Goal: Download file/media

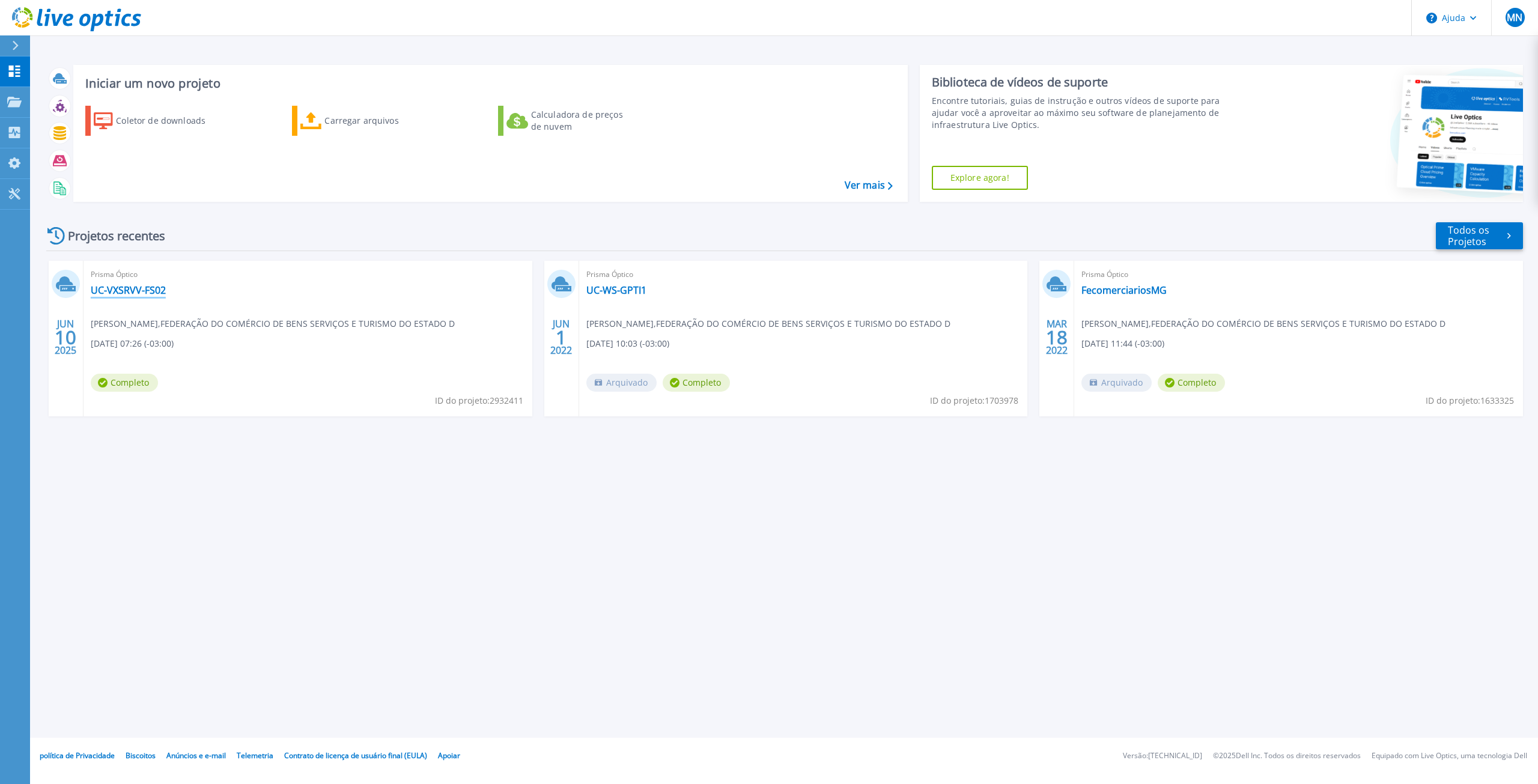
click at [111, 292] on font "UC-VXSRVV-FS02" at bounding box center [128, 290] width 75 height 14
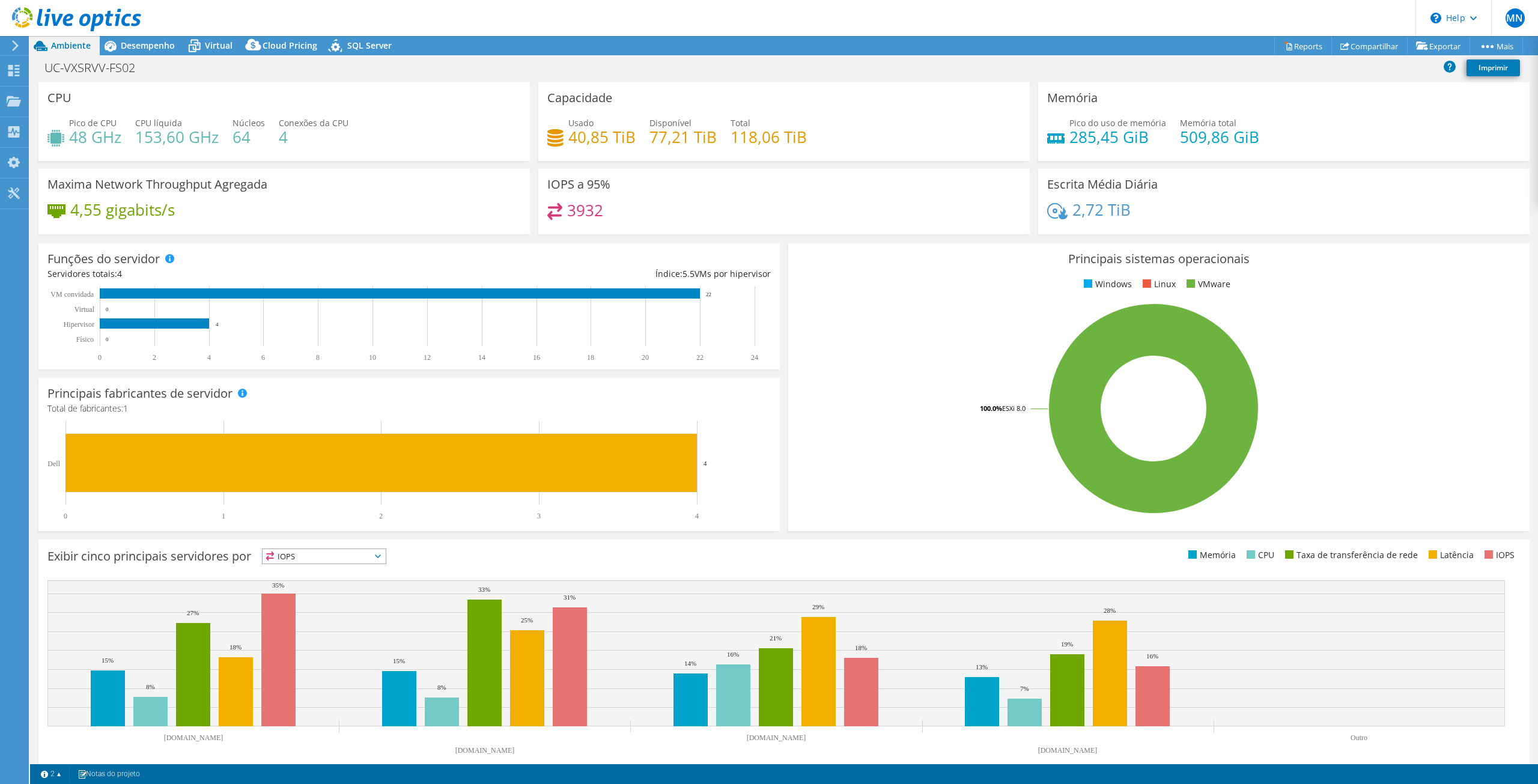
select select "SouthAmerica"
select select "USD"
click at [1284, 45] on icon at bounding box center [1288, 45] width 9 height 9
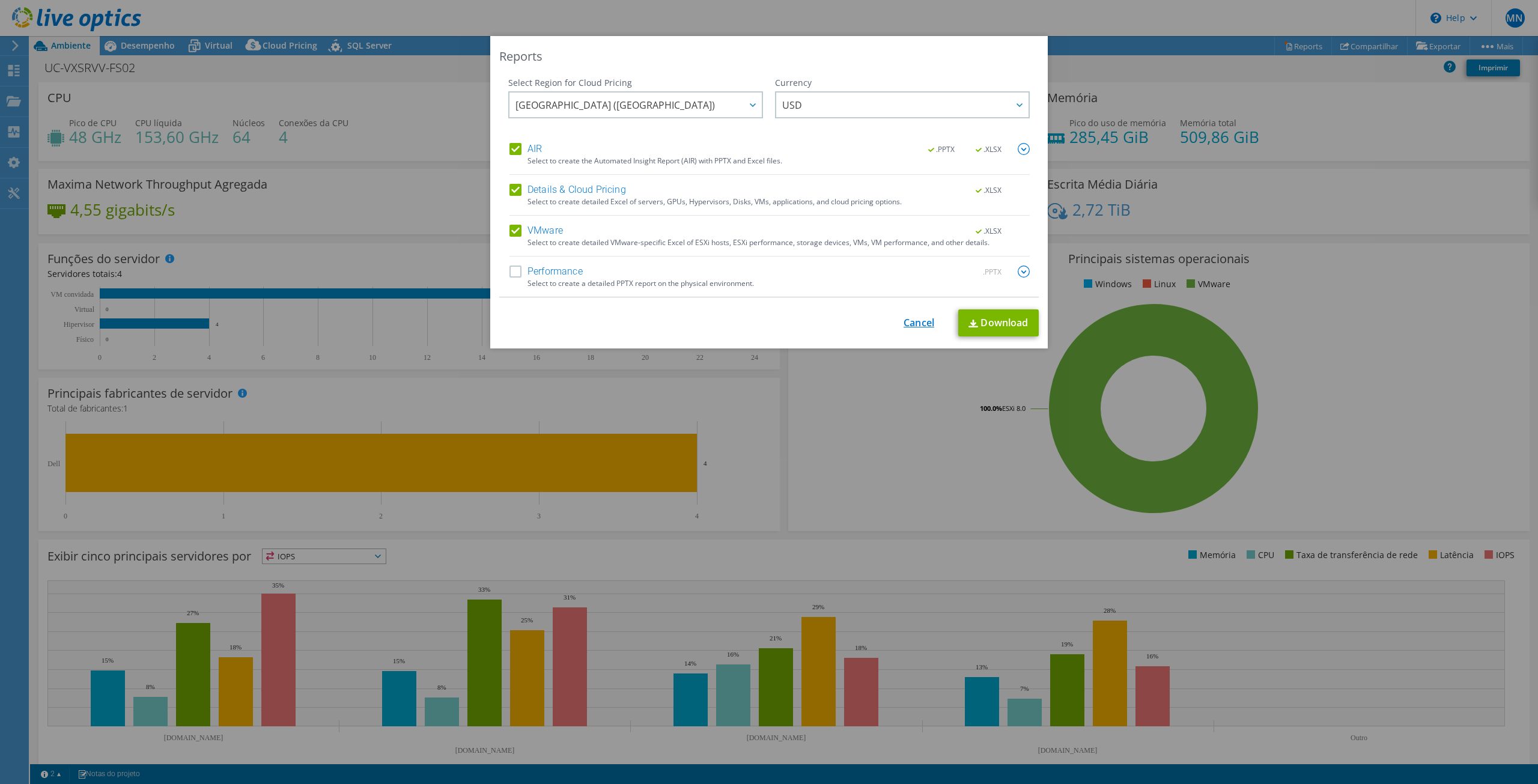
click at [904, 319] on link "Cancel" at bounding box center [919, 323] width 30 height 11
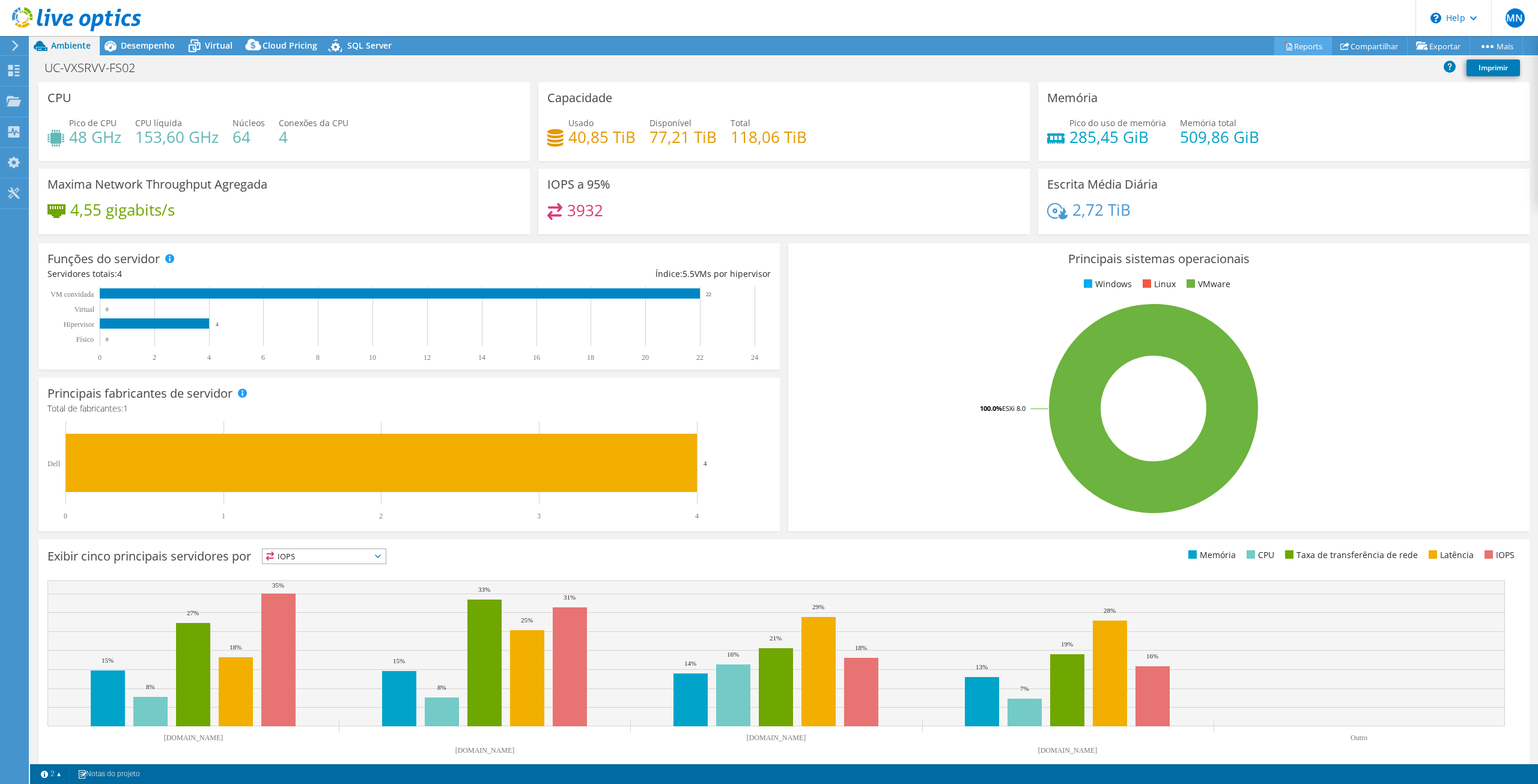
click at [1284, 41] on icon at bounding box center [1288, 45] width 9 height 9
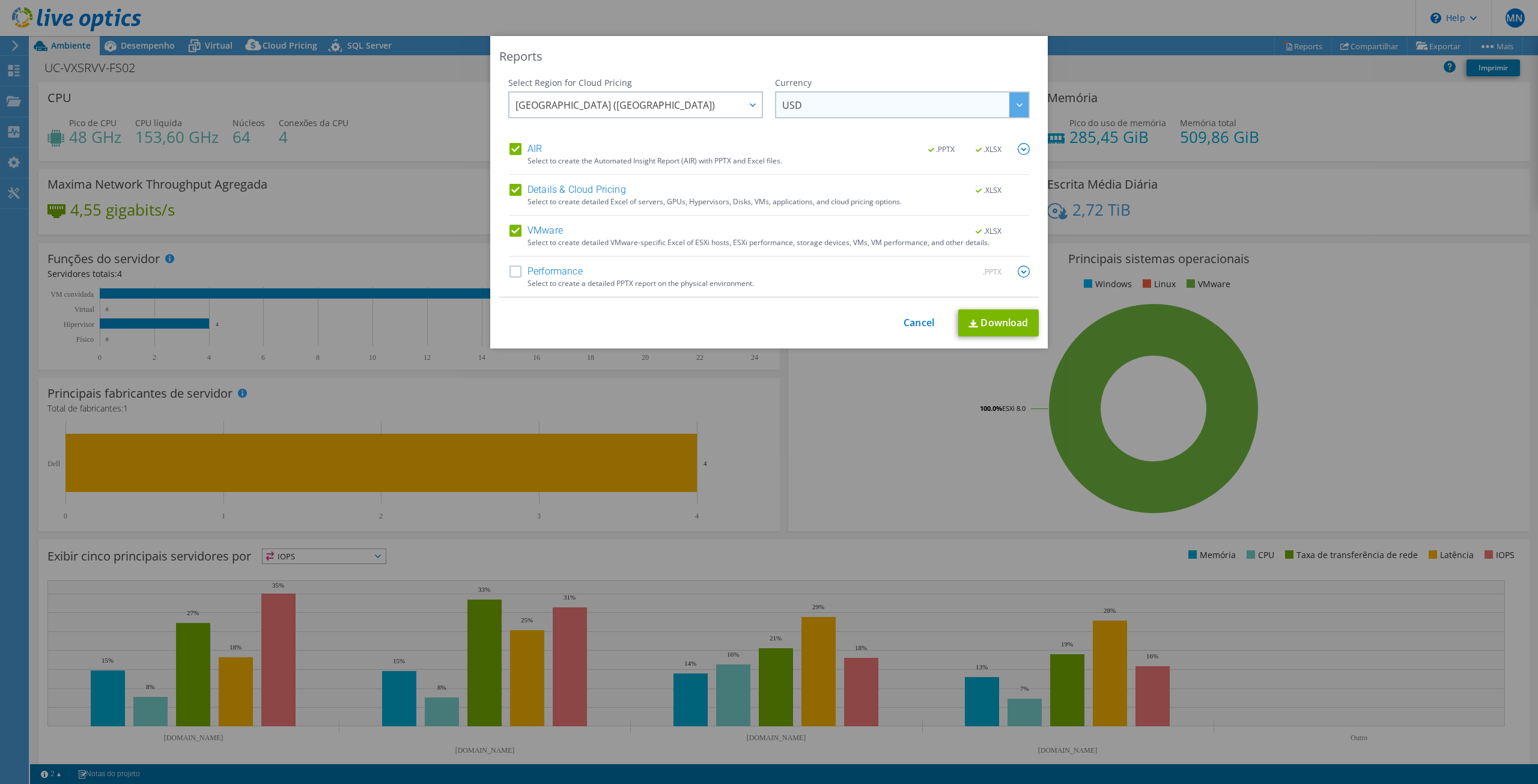
click at [1012, 102] on div at bounding box center [1019, 105] width 19 height 24
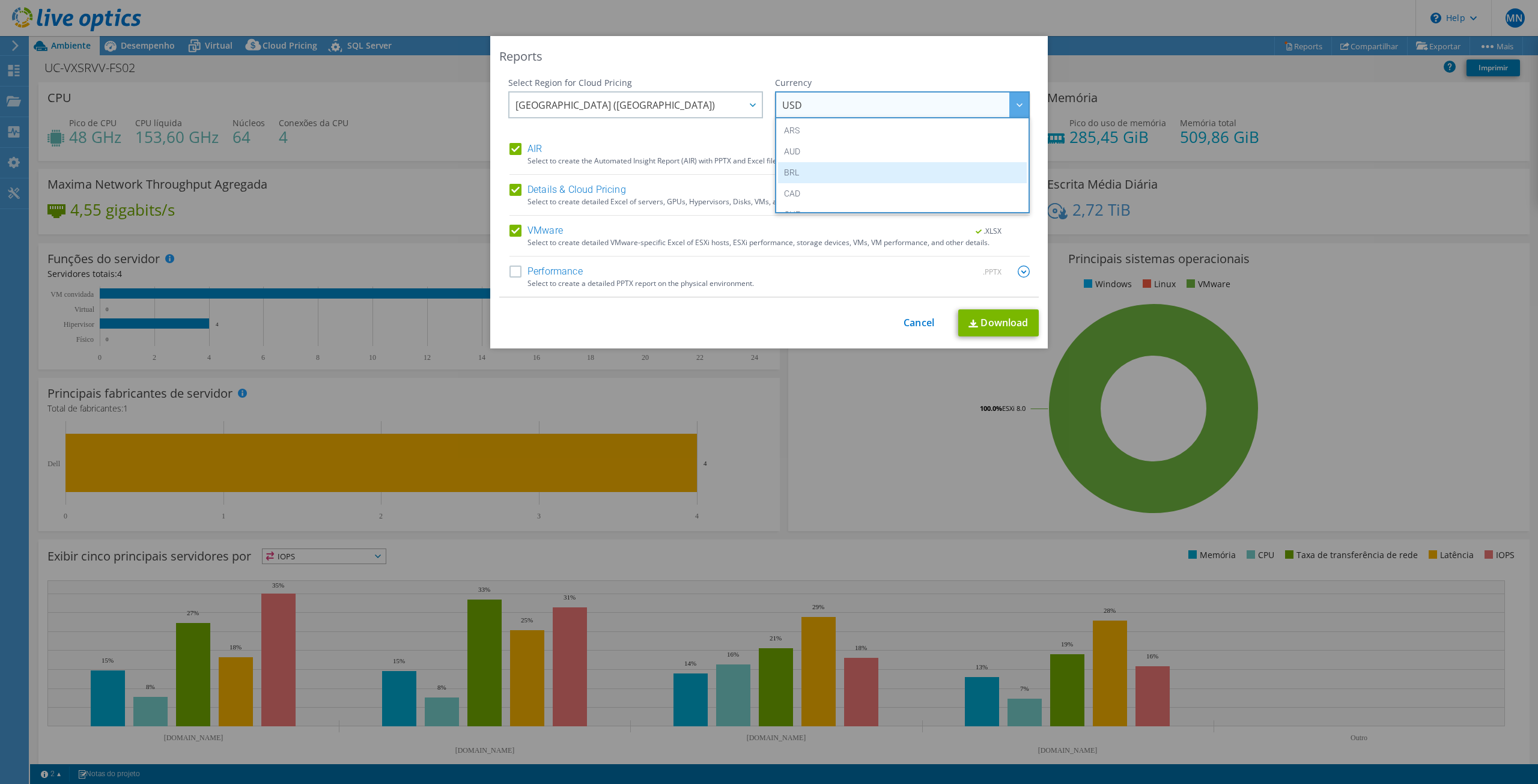
click at [806, 177] on li "BRL" at bounding box center [902, 172] width 249 height 21
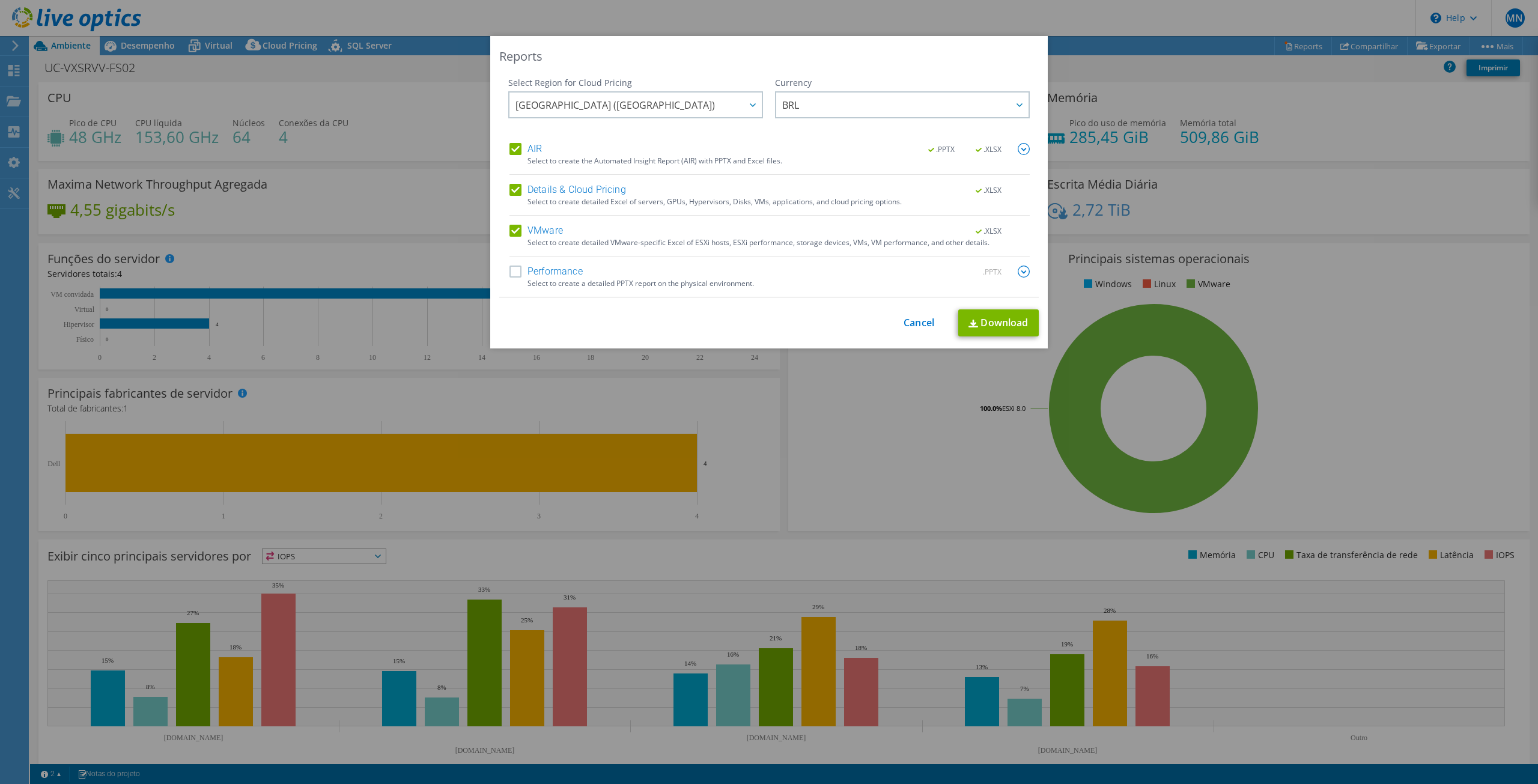
click at [513, 270] on label "Performance" at bounding box center [546, 271] width 74 height 12
click at [0, 0] on input "Performance" at bounding box center [0, 0] width 0 height 0
click at [989, 327] on link "Download" at bounding box center [998, 323] width 80 height 27
click at [911, 319] on link "Cancel" at bounding box center [919, 323] width 30 height 11
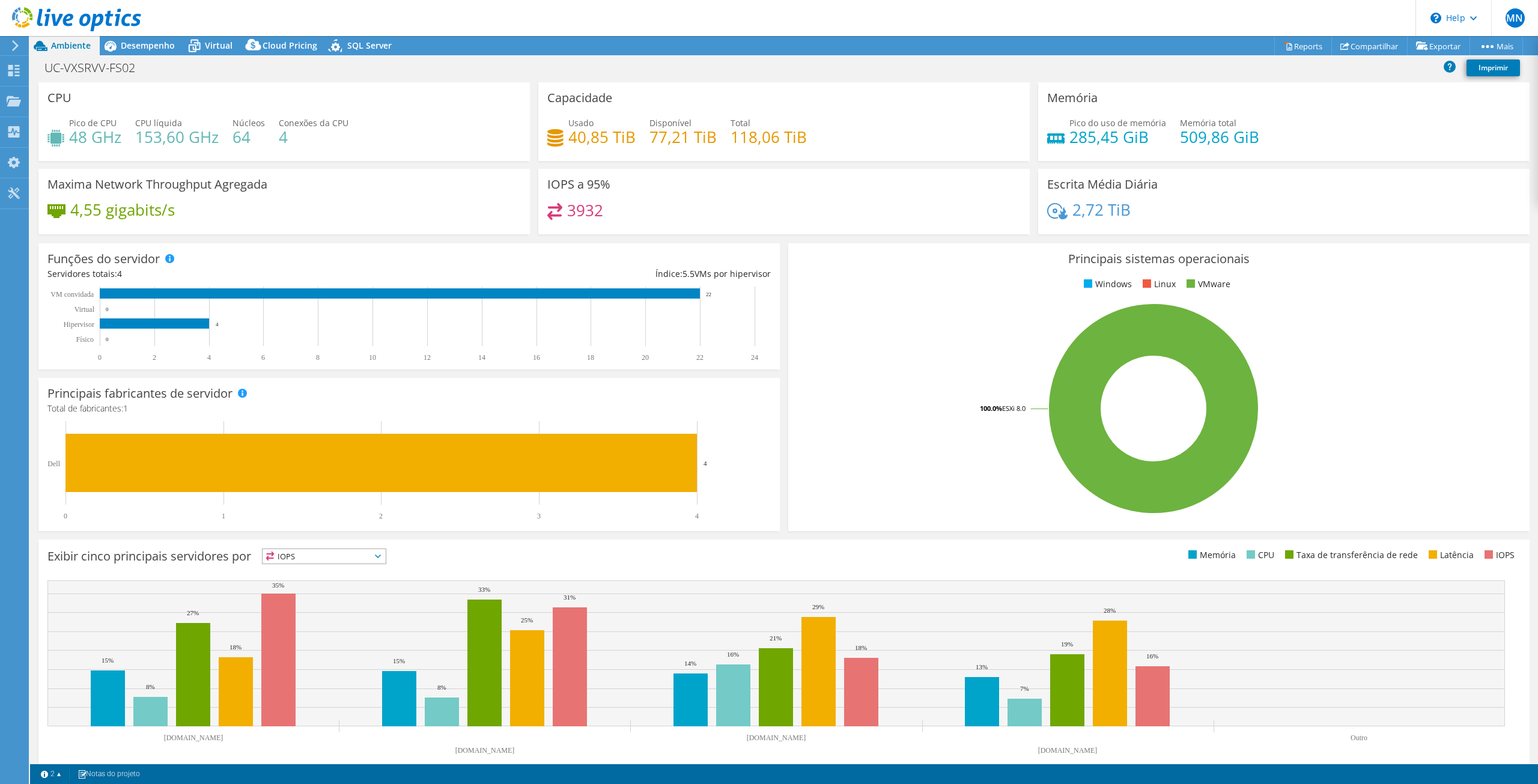
click at [10, 47] on div at bounding box center [14, 46] width 14 height 11
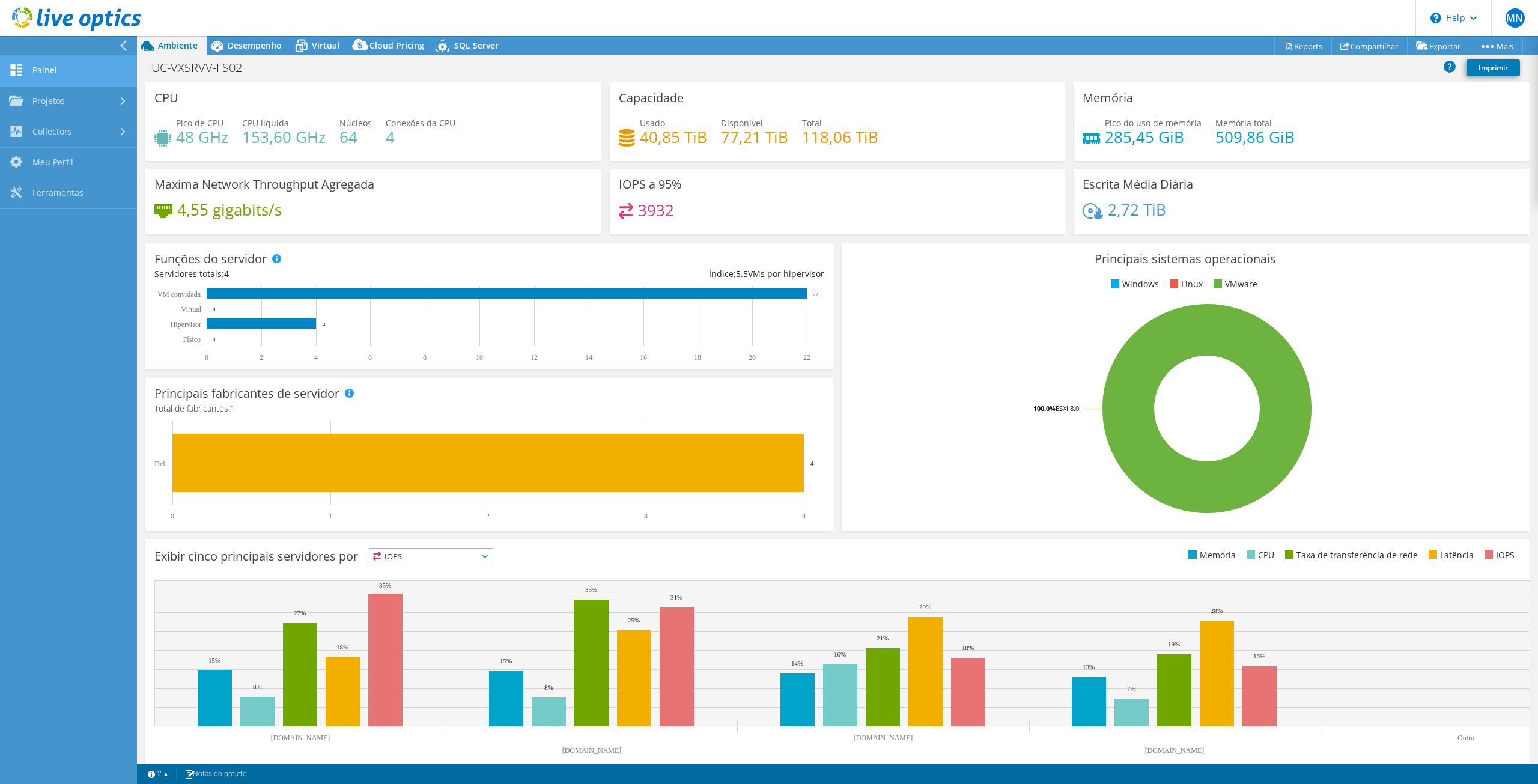
click at [36, 64] on link "Painel" at bounding box center [68, 71] width 137 height 30
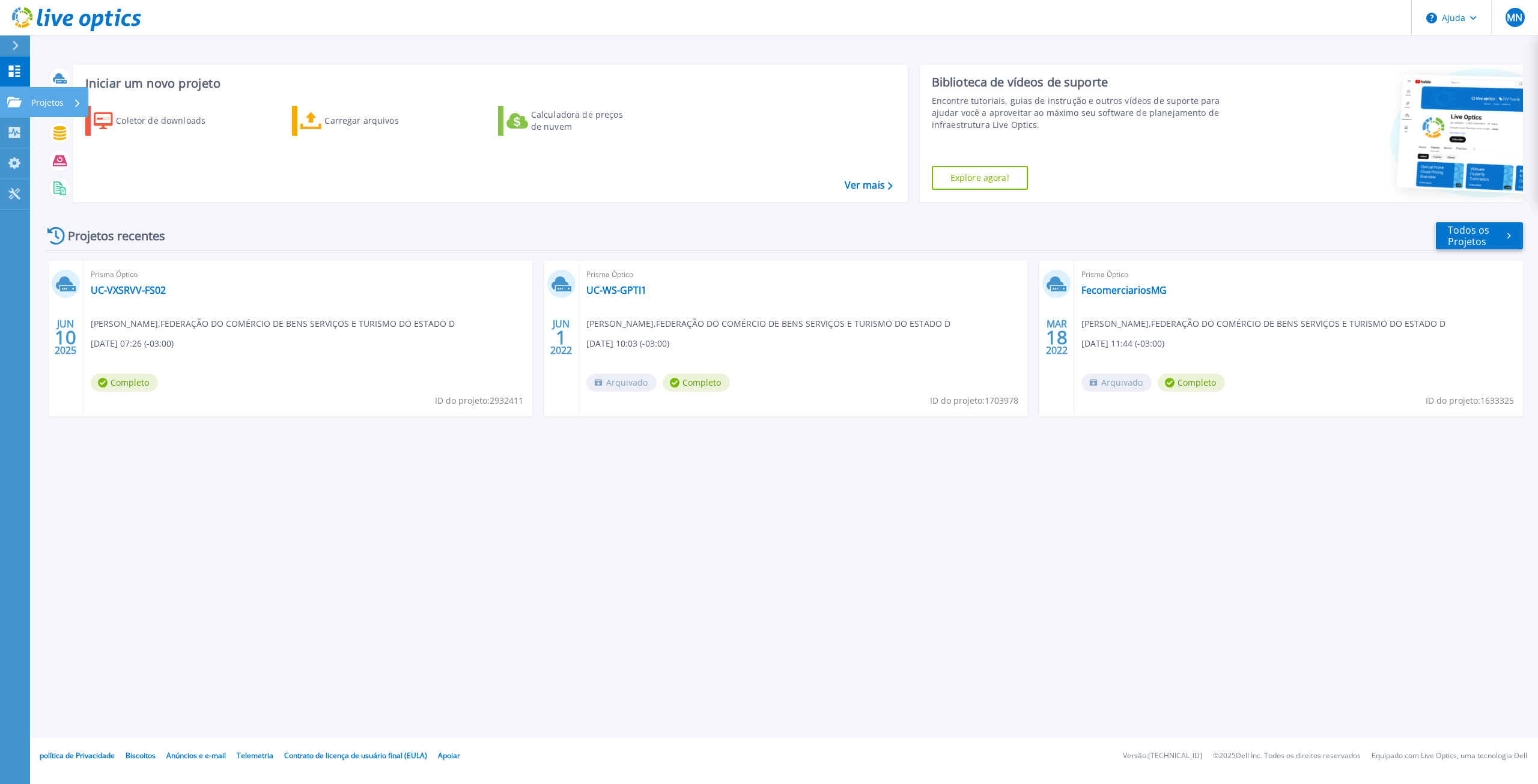
click at [47, 99] on font "Projetos" at bounding box center [47, 102] width 32 height 11
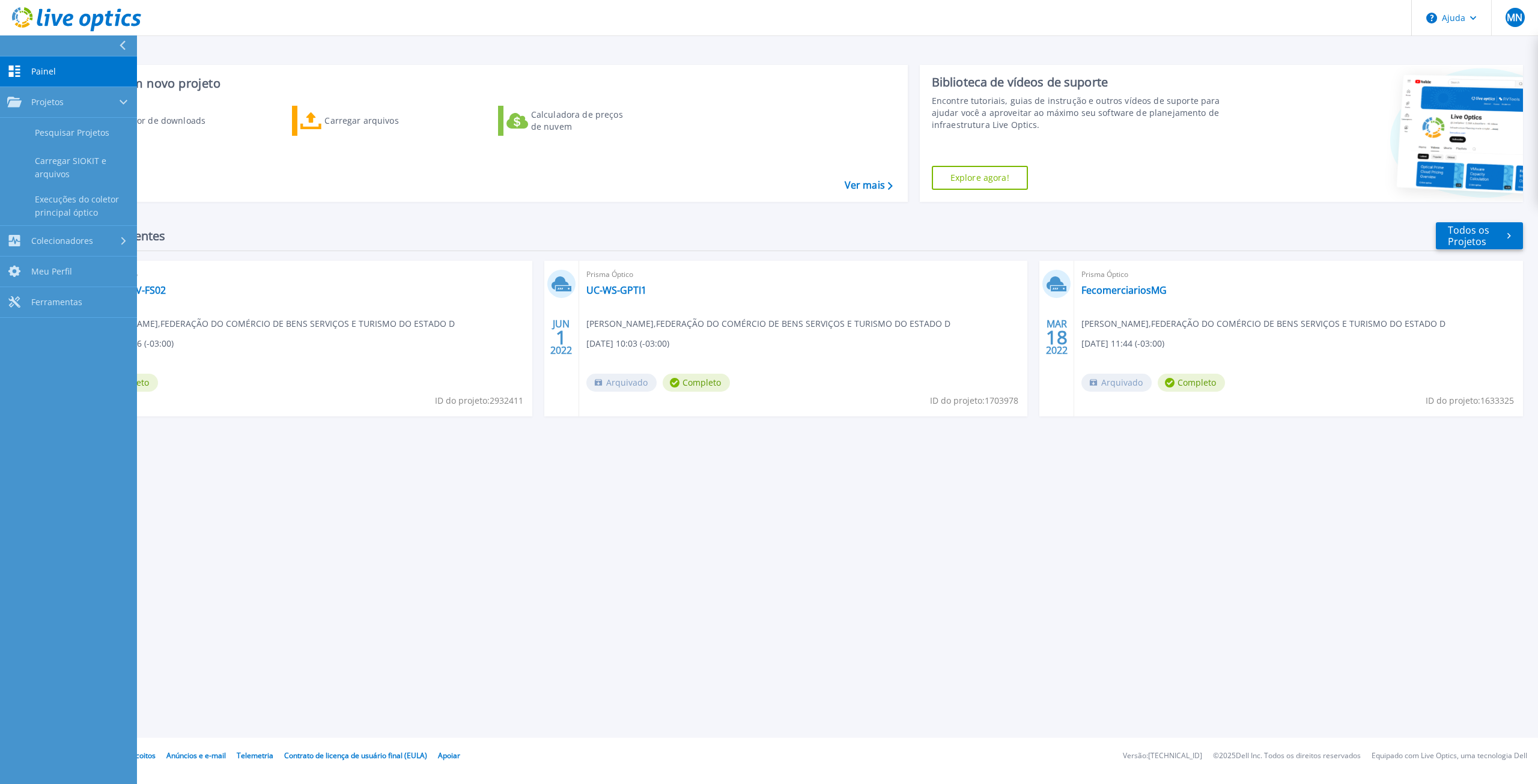
click at [346, 623] on div "Iniciar um novo projeto Coletor de downloads Carregar arquivos Calculadora de p…" at bounding box center [784, 369] width 1508 height 737
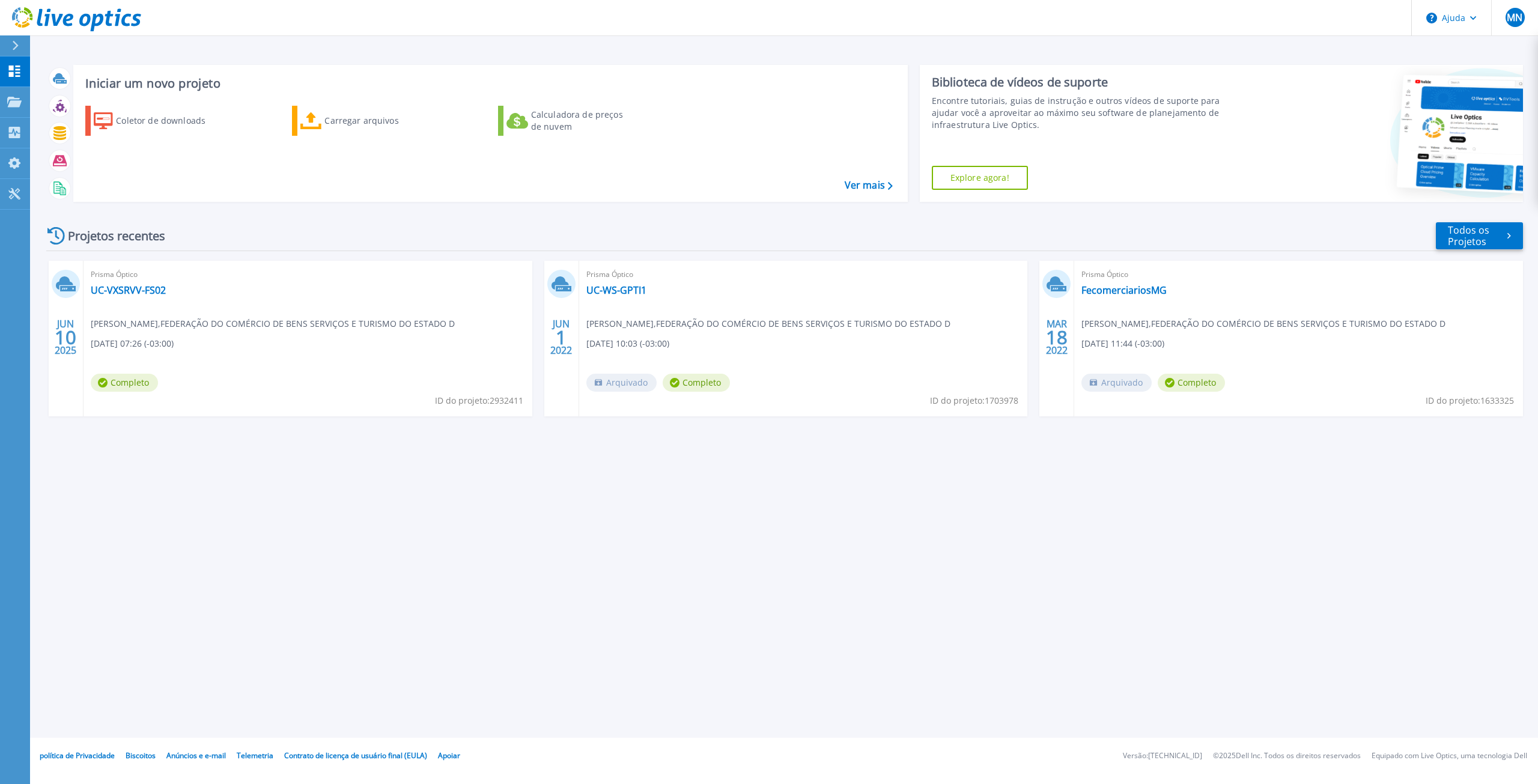
click at [307, 519] on div "Iniciar um novo projeto Coletor de downloads Carregar arquivos Calculadora de p…" at bounding box center [784, 369] width 1508 height 737
click at [51, 132] on font "Colecionadores" at bounding box center [62, 133] width 62 height 11
drag, startPoint x: 336, startPoint y: 548, endPoint x: 410, endPoint y: 554, distance: 74.2
click at [337, 548] on div "Iniciar um novo projeto Coletor de downloads Carregar arquivos Calculadora de p…" at bounding box center [784, 369] width 1508 height 737
click at [547, 669] on div "Iniciar um novo projeto Coletor de downloads Carregar arquivos Calculadora de p…" at bounding box center [784, 369] width 1508 height 737
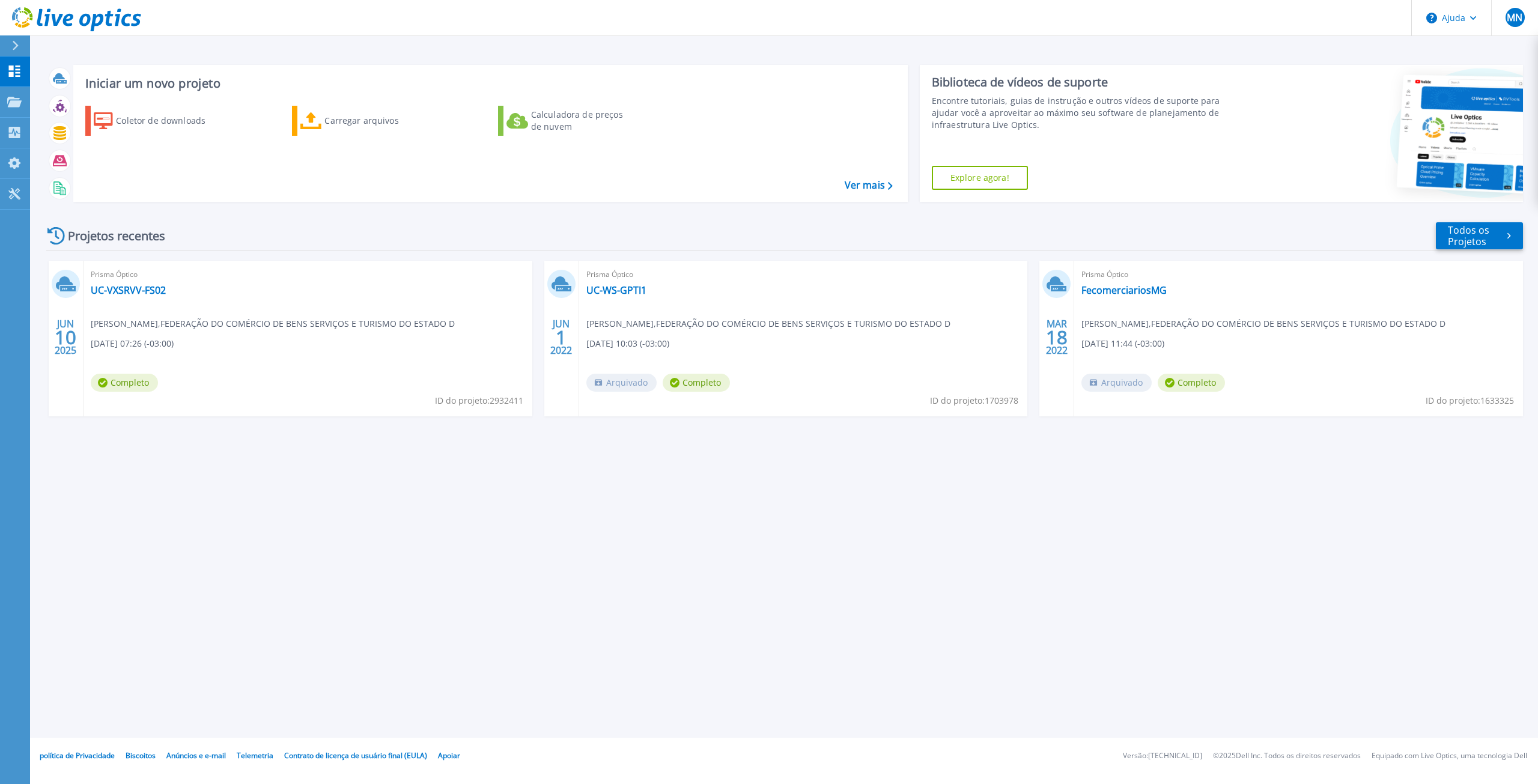
click at [379, 606] on div "Iniciar um novo projeto Coletor de downloads Carregar arquivos Calculadora de p…" at bounding box center [784, 369] width 1508 height 737
click at [166, 125] on font "Coletor de downloads" at bounding box center [161, 120] width 90 height 11
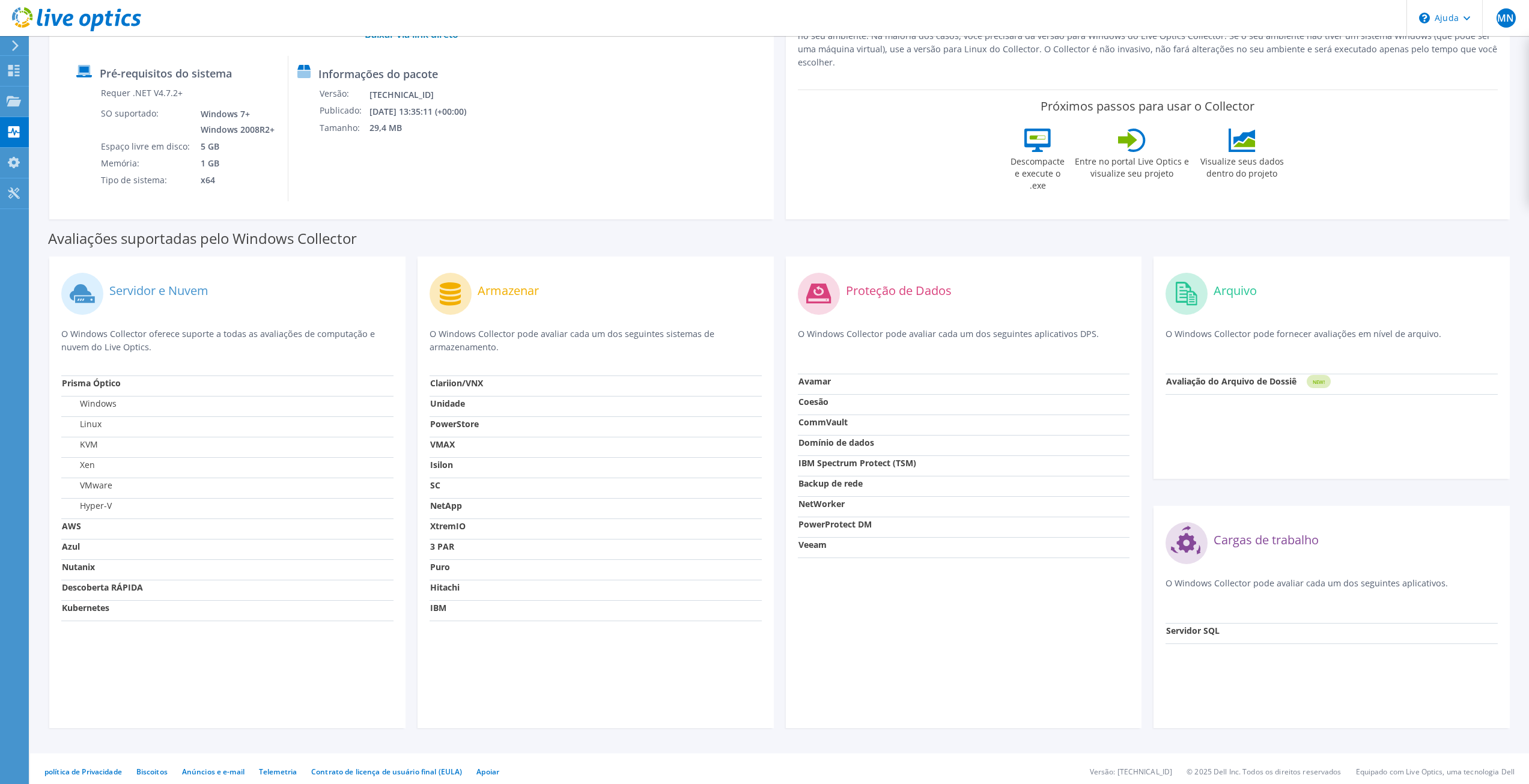
scroll to position [24, 0]
